Goal: Task Accomplishment & Management: Complete application form

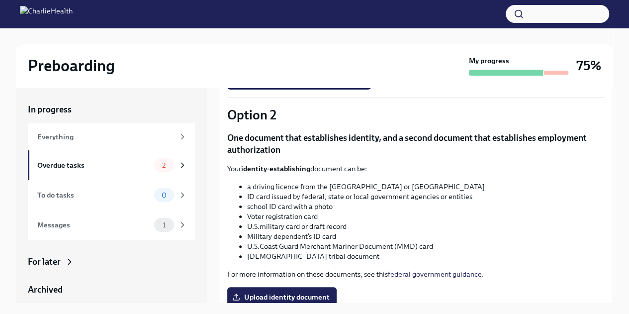
scroll to position [348, 0]
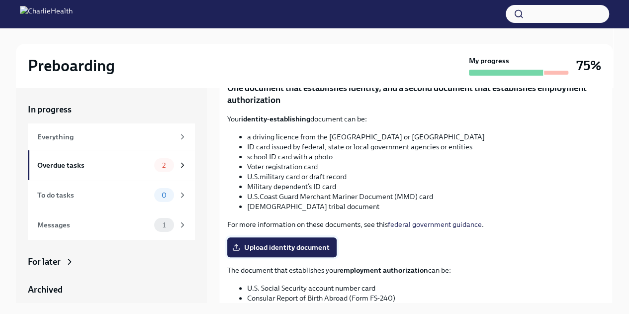
click at [288, 249] on span "Upload identity document" at bounding box center [282, 247] width 96 height 10
click at [0, 0] on input "Upload identity document" at bounding box center [0, 0] width 0 height 0
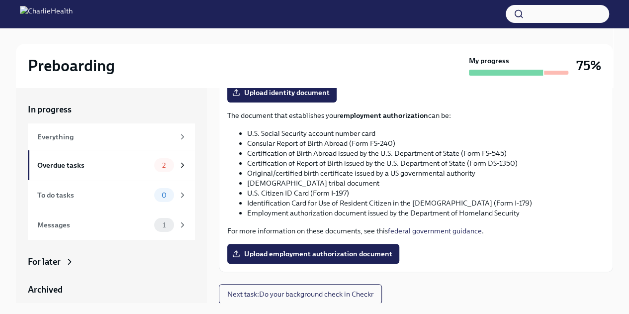
scroll to position [354, 0]
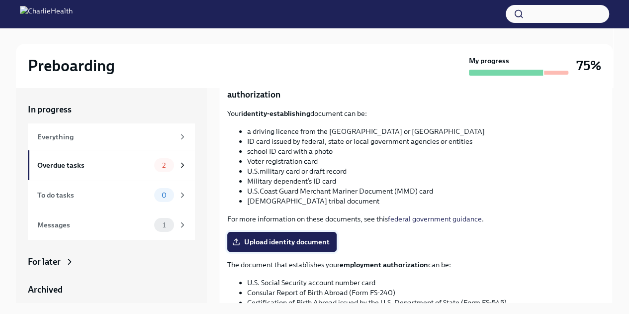
click at [284, 241] on span "Upload identity document" at bounding box center [282, 242] width 96 height 10
click at [0, 0] on input "Upload identity document" at bounding box center [0, 0] width 0 height 0
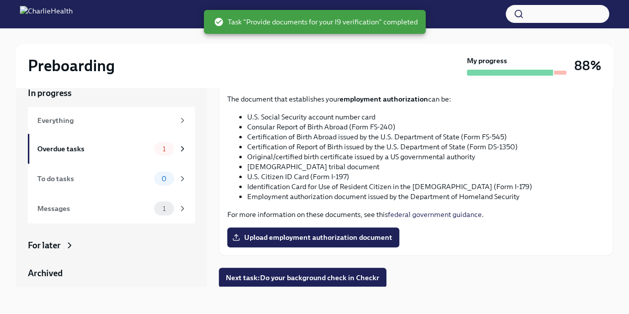
scroll to position [17, 0]
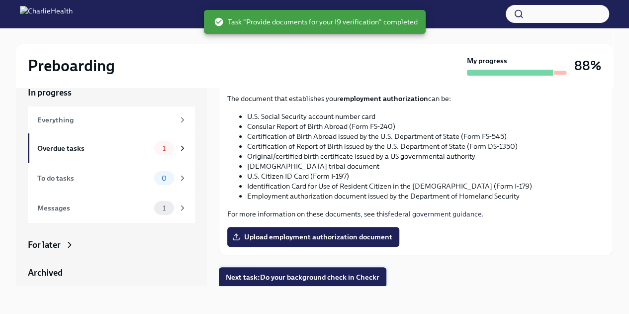
click at [325, 281] on span "Next task : Do your background check in Checkr" at bounding box center [303, 277] width 154 height 10
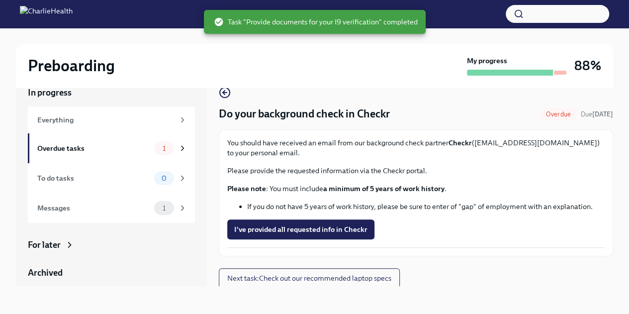
scroll to position [1, 0]
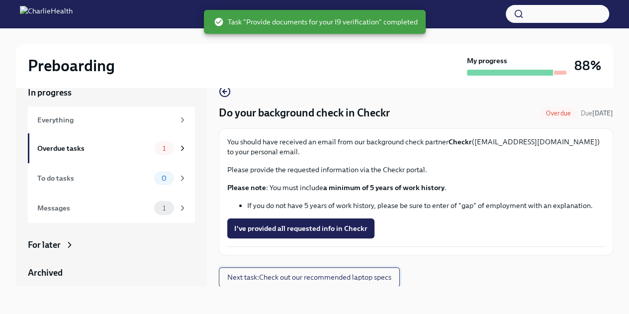
click at [330, 283] on button "Next task : Check out our recommended laptop specs" at bounding box center [309, 277] width 181 height 20
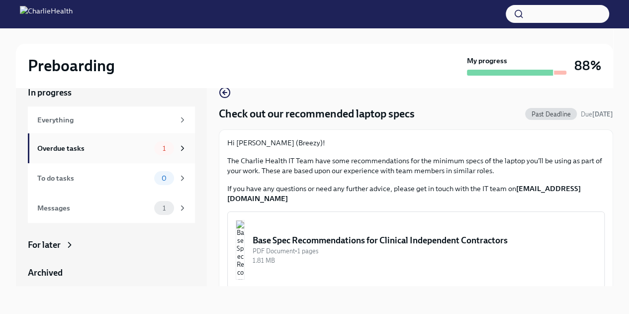
click at [115, 152] on div "Overdue tasks" at bounding box center [93, 148] width 113 height 11
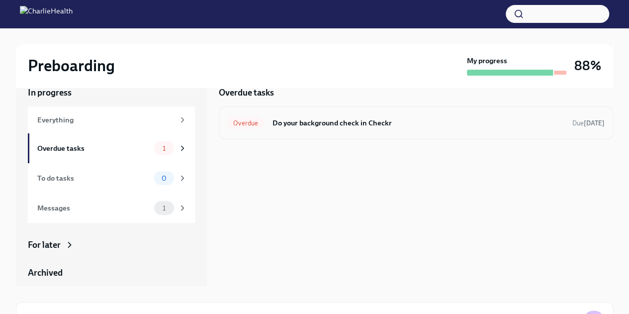
click at [386, 125] on h6 "Do your background check in Checkr" at bounding box center [418, 122] width 293 height 11
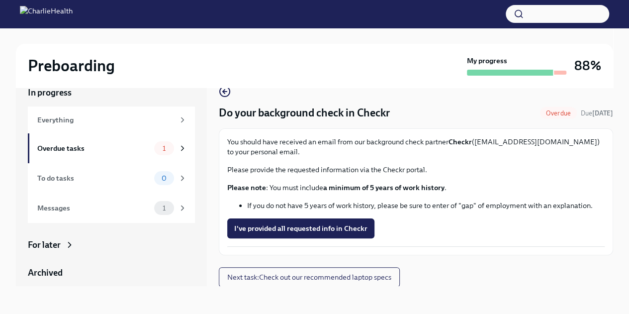
scroll to position [1, 0]
click at [97, 212] on div "Messages" at bounding box center [93, 207] width 113 height 11
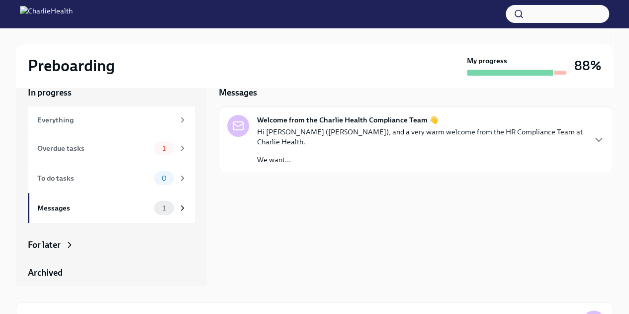
click at [354, 155] on p "We want..." at bounding box center [421, 160] width 328 height 10
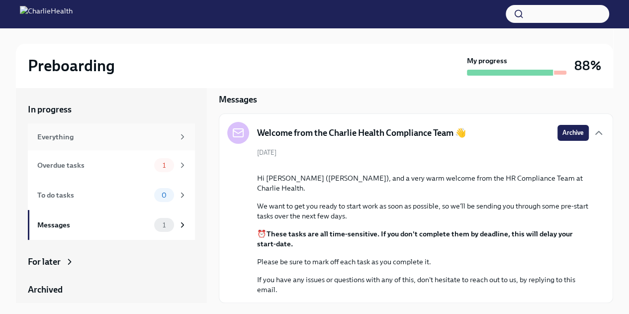
click at [71, 137] on div "Everything" at bounding box center [105, 136] width 137 height 11
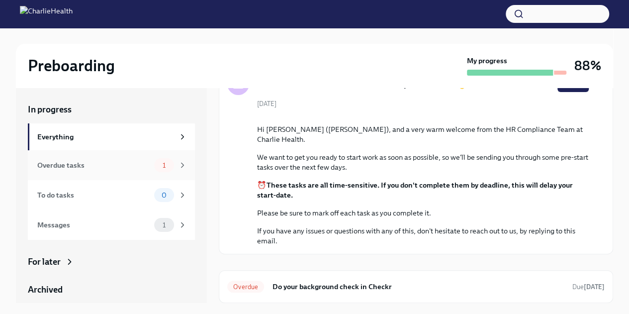
click at [83, 165] on div "Overdue tasks" at bounding box center [93, 165] width 113 height 11
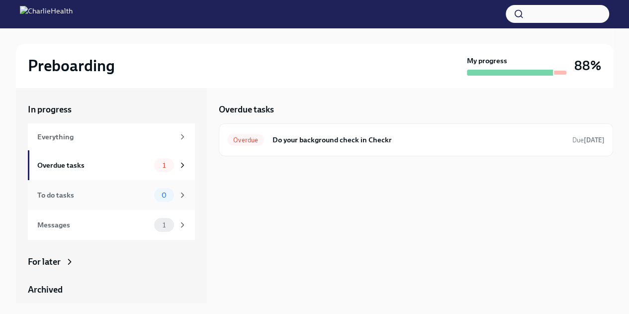
click at [84, 190] on div "To do tasks" at bounding box center [93, 195] width 113 height 11
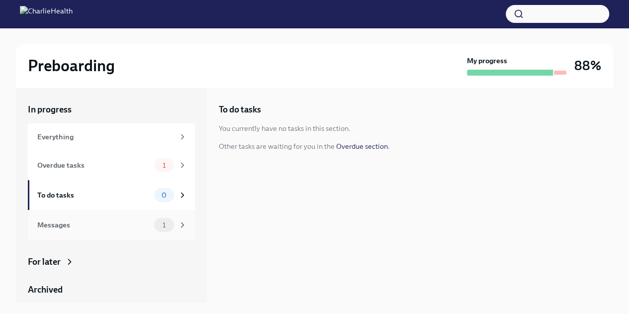
click at [85, 222] on div "Messages" at bounding box center [93, 224] width 113 height 11
